Goal: Transaction & Acquisition: Purchase product/service

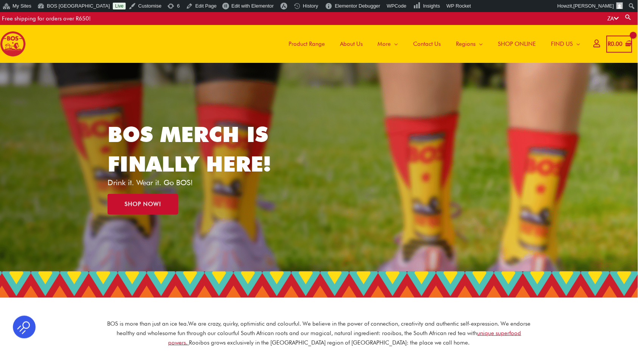
click at [522, 44] on span "SHOP ONLINE" at bounding box center [518, 44] width 38 height 23
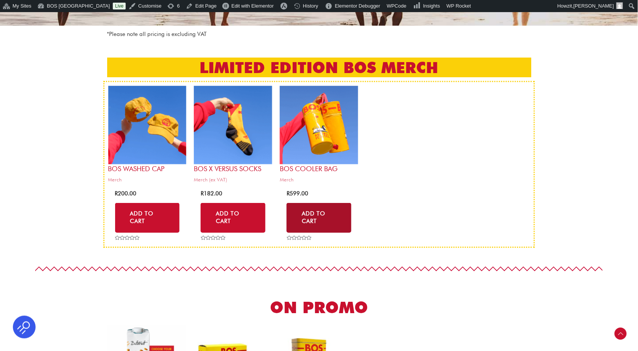
scroll to position [233, 0]
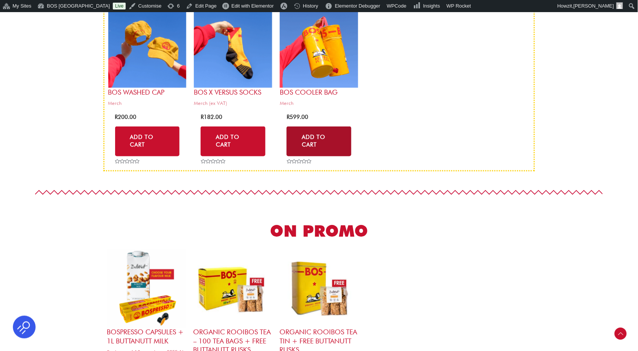
click at [328, 135] on link "Add to Cart" at bounding box center [319, 142] width 65 height 30
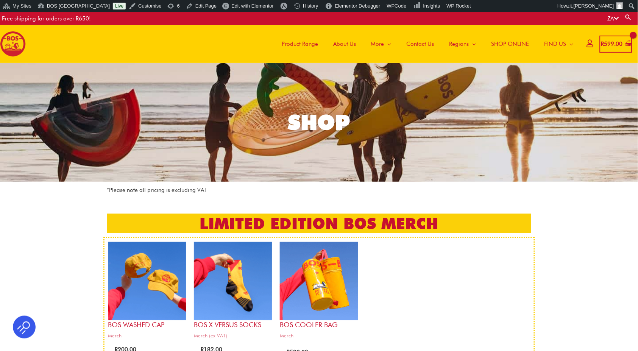
scroll to position [0, 0]
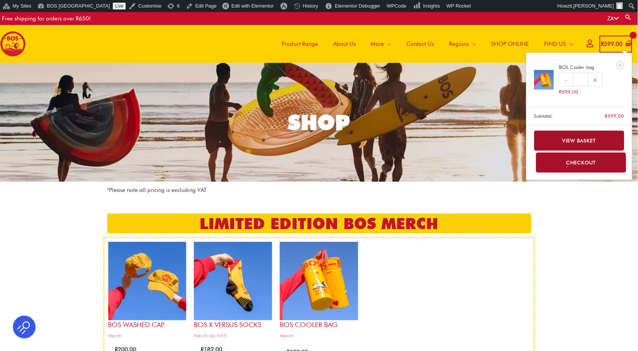
click at [577, 138] on link "View basket" at bounding box center [580, 141] width 91 height 20
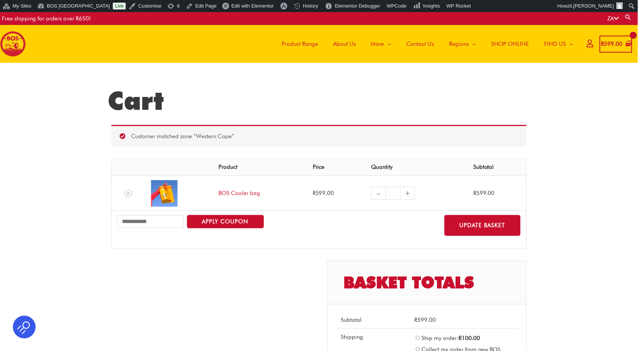
click at [406, 191] on link "+" at bounding box center [408, 193] width 14 height 13
click at [375, 191] on link "–" at bounding box center [379, 193] width 14 height 13
click at [406, 193] on link "+" at bounding box center [408, 193] width 14 height 13
click at [401, 191] on link "+" at bounding box center [408, 193] width 14 height 13
click at [417, 191] on td "– BOS Cooler bag quantity * +" at bounding box center [417, 193] width 102 height 35
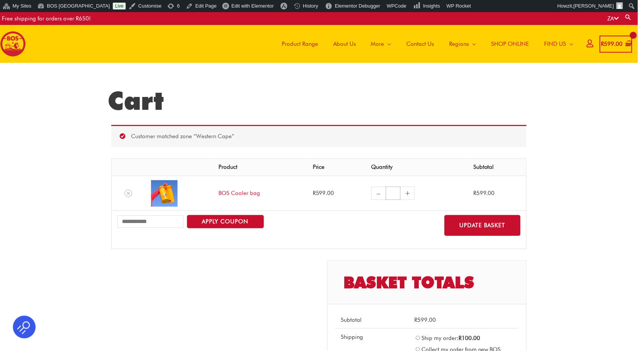
click at [394, 191] on input "*" at bounding box center [393, 193] width 15 height 13
click at [127, 236] on td "Coupon: Apply coupon Update basket" at bounding box center [319, 230] width 415 height 38
click at [627, 45] on icon "View Shopping Cart, 1 items" at bounding box center [628, 44] width 6 height 7
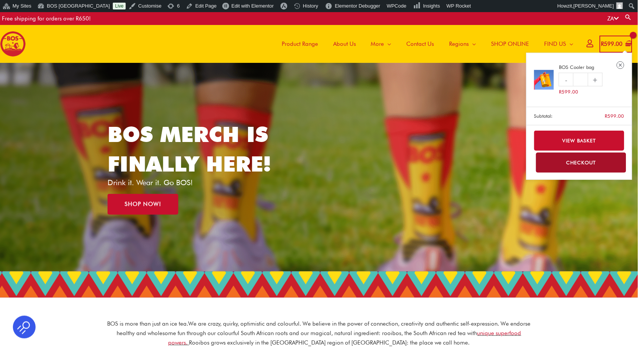
click at [619, 65] on icon "Remove BOS Cooler bag from cart" at bounding box center [620, 65] width 5 height 5
